Goal: Task Accomplishment & Management: Complete application form

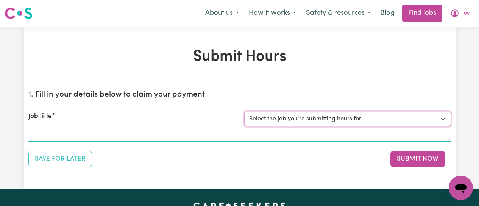
click at [373, 117] on select "Select the job you're submitting hours for... [[PERSON_NAME]] [DEMOGRAPHIC_DATA…" at bounding box center [347, 119] width 207 height 14
select select "12649"
click at [244, 112] on select "Select the job you're submitting hours for... [[PERSON_NAME]] [DEMOGRAPHIC_DATA…" at bounding box center [347, 119] width 207 height 14
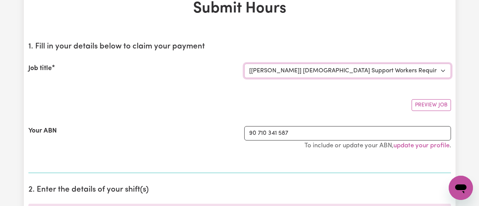
scroll to position [152, 0]
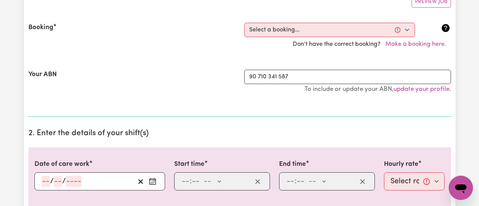
click at [153, 183] on circle "Enter the date of care work" at bounding box center [153, 183] width 1 height 1
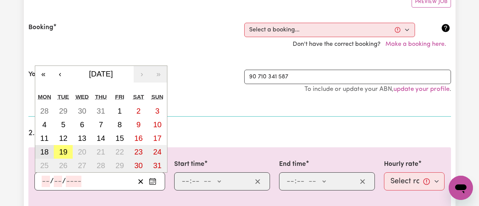
click at [40, 148] on button "18" at bounding box center [44, 152] width 19 height 14
type input "[DATE]"
type input "18"
type input "8"
type input "2025"
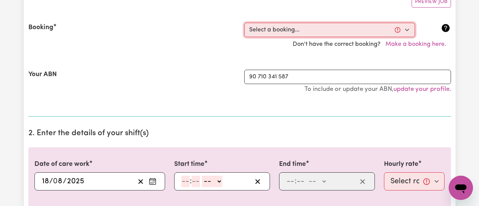
click at [411, 30] on select "Select a booking... [DATE] 09:00am to 01:00pm (RECURRING) [DATE] 09:00am to 01:…" at bounding box center [329, 30] width 171 height 14
select select "339456"
click at [244, 23] on select "Select a booking... [DATE] 09:00am to 01:00pm (RECURRING) [DATE] 09:00am to 01:…" at bounding box center [329, 30] width 171 height 14
select select "pm"
select select "50-Weekday"
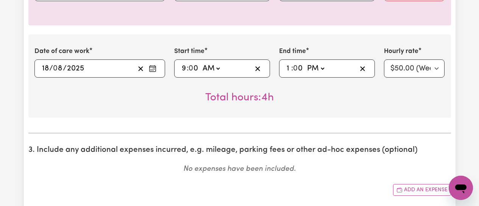
scroll to position [417, 0]
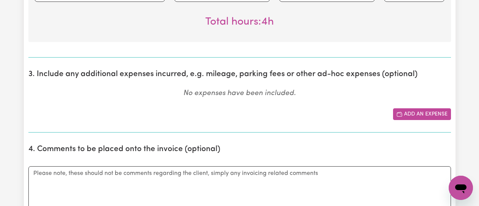
click at [413, 113] on button "Add an expense" at bounding box center [422, 114] width 58 height 12
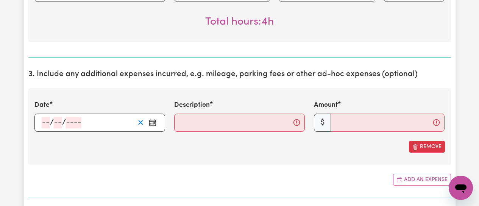
drag, startPoint x: 151, startPoint y: 124, endPoint x: 143, endPoint y: 123, distance: 8.0
click at [151, 123] on icon "Enter the date of expense" at bounding box center [153, 123] width 8 height 8
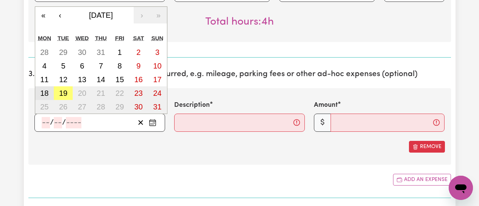
click at [48, 91] on abbr "18" at bounding box center [44, 93] width 8 height 8
type input "[DATE]"
type input "18"
type input "8"
type input "2025"
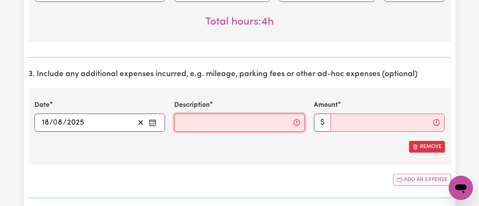
click at [207, 124] on input "Description" at bounding box center [239, 123] width 131 height 18
type input "Mileage from clients home to [GEOGRAPHIC_DATA] and return to [GEOGRAPHIC_DATA]"
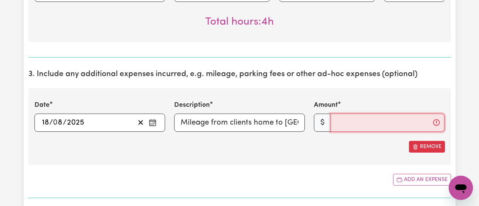
click at [349, 126] on input "Amount" at bounding box center [388, 123] width 114 height 18
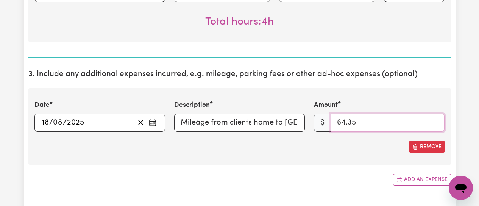
type input "64.35"
drag, startPoint x: 335, startPoint y: 151, endPoint x: 345, endPoint y: 155, distance: 10.2
click at [336, 151] on div "Remove" at bounding box center [239, 147] width 411 height 12
click at [408, 178] on button "Add an expense" at bounding box center [422, 180] width 58 height 12
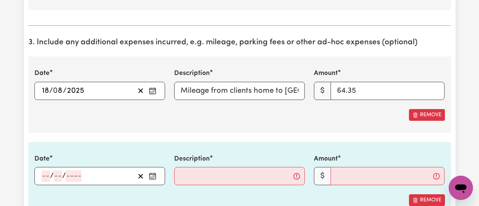
scroll to position [530, 0]
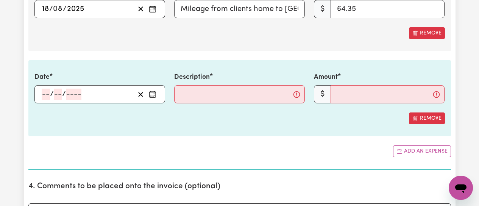
click at [153, 94] on icon "Enter the date of expense" at bounding box center [153, 95] width 8 height 8
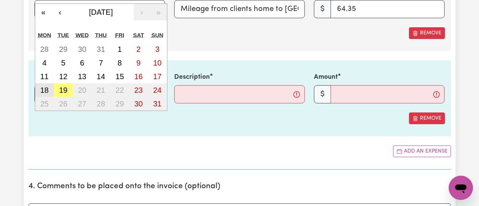
click at [48, 91] on abbr "18" at bounding box center [44, 90] width 8 height 8
type input "[DATE]"
type input "18"
type input "8"
type input "2025"
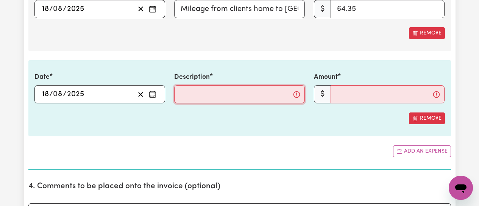
click at [216, 100] on input "Description" at bounding box center [239, 94] width 131 height 18
type input "Carparking fee at [GEOGRAPHIC_DATA]"
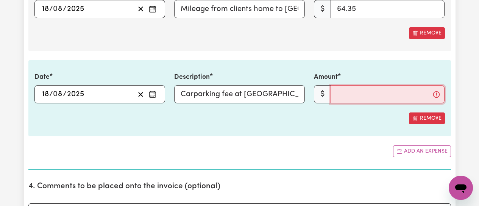
click at [346, 96] on input "Amount" at bounding box center [388, 94] width 114 height 18
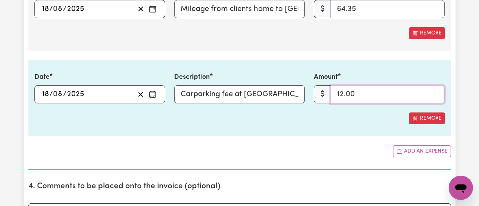
type input "12.00"
click at [230, 109] on div "Date [DATE] 18 / 0 8 / 2025 « ‹ [DATE] › » Mon Tue Wed Thu Fri Sat Sun 28 29 30…" at bounding box center [239, 98] width 423 height 76
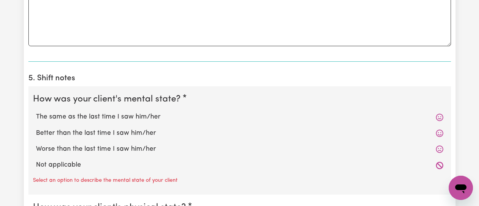
scroll to position [758, 0]
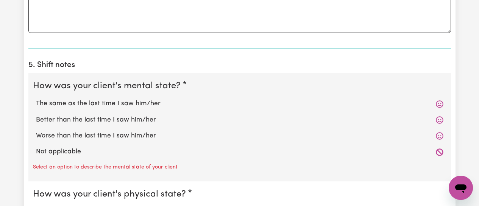
click at [115, 122] on label "Better than the last time I saw him/her" at bounding box center [240, 120] width 408 height 10
click at [36, 115] on input "Better than the last time I saw him/her" at bounding box center [36, 115] width 0 height 0
radio input "true"
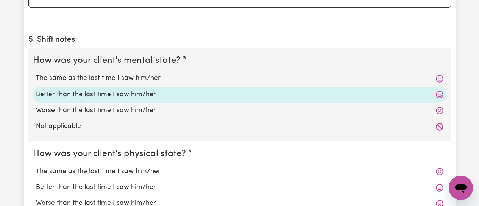
scroll to position [871, 0]
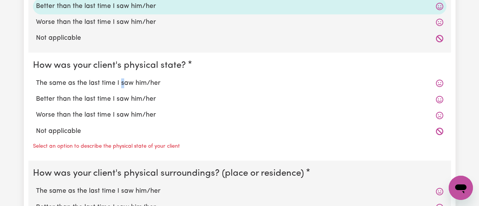
click at [120, 83] on label "The same as the last time I saw him/her" at bounding box center [240, 83] width 408 height 10
click at [91, 80] on label "The same as the last time I saw him/her" at bounding box center [240, 83] width 408 height 10
click at [36, 78] on input "The same as the last time I saw him/her" at bounding box center [36, 78] width 0 height 0
radio input "true"
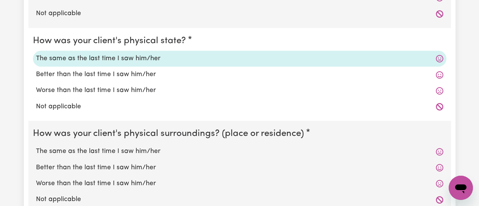
scroll to position [909, 0]
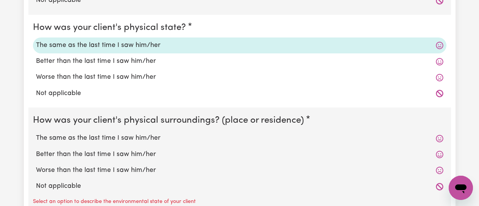
click at [124, 138] on label "The same as the last time I saw him/her" at bounding box center [240, 138] width 408 height 10
click at [36, 133] on input "The same as the last time I saw him/her" at bounding box center [36, 133] width 0 height 0
radio input "true"
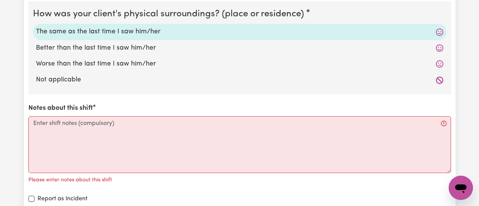
scroll to position [1023, 0]
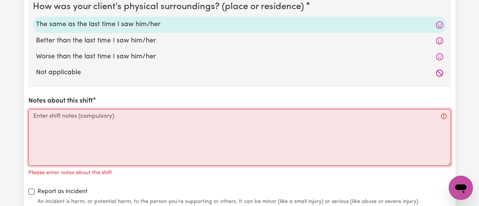
click at [55, 119] on textarea "Notes about this shift" at bounding box center [239, 137] width 423 height 57
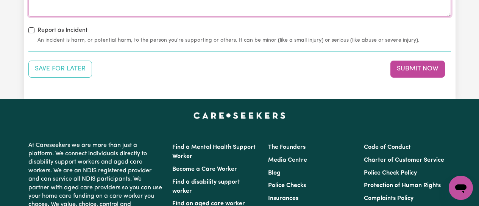
scroll to position [1174, 0]
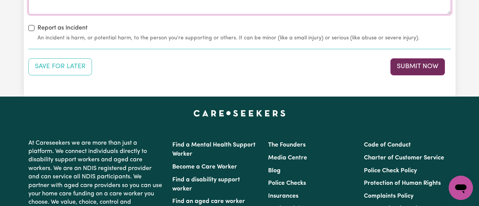
type textarea "Welfare check to home, shopping for client and visit to [GEOGRAPHIC_DATA], retu…"
click at [421, 67] on button "Submit Now" at bounding box center [418, 66] width 55 height 17
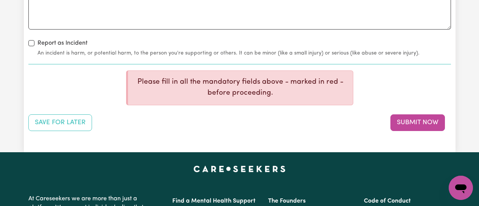
scroll to position [1189, 0]
